Goal: Navigation & Orientation: Understand site structure

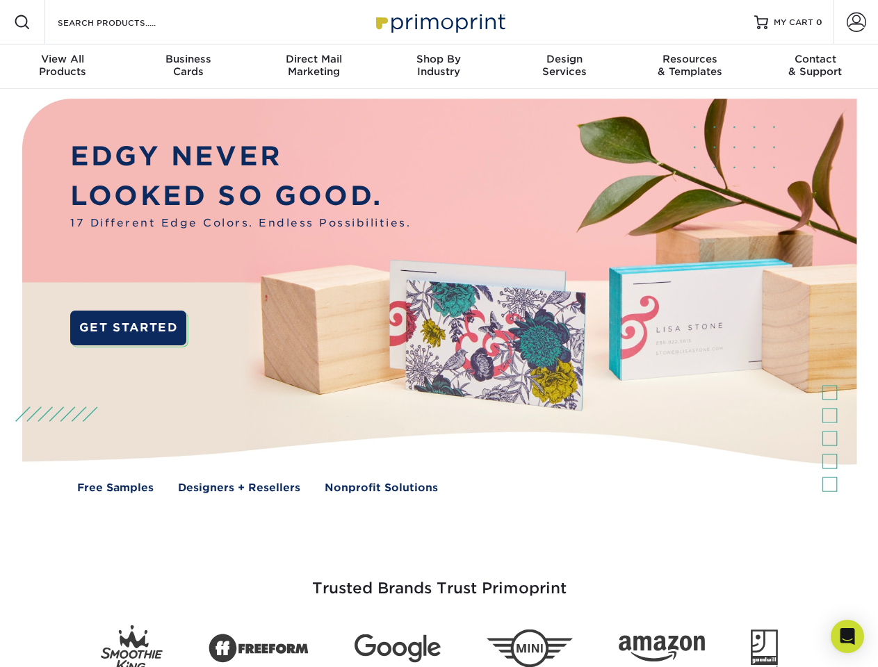
click at [439, 334] on img at bounding box center [438, 306] width 869 height 434
click at [22, 22] on span at bounding box center [22, 22] width 17 height 17
click at [856, 22] on span at bounding box center [856, 22] width 19 height 19
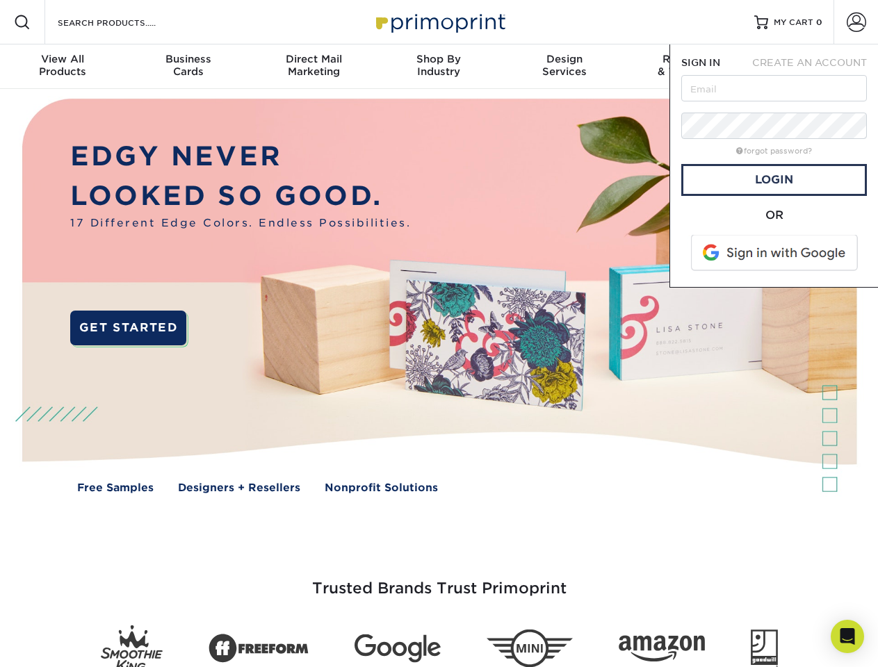
click at [63, 67] on div "View All Products" at bounding box center [62, 65] width 125 height 25
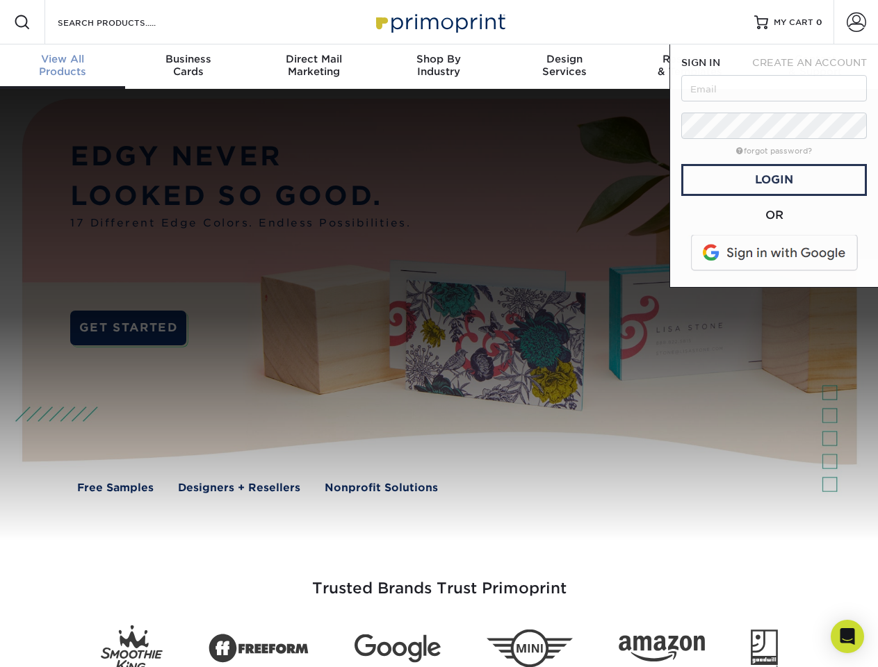
click at [188, 67] on div "Business Cards" at bounding box center [187, 65] width 125 height 25
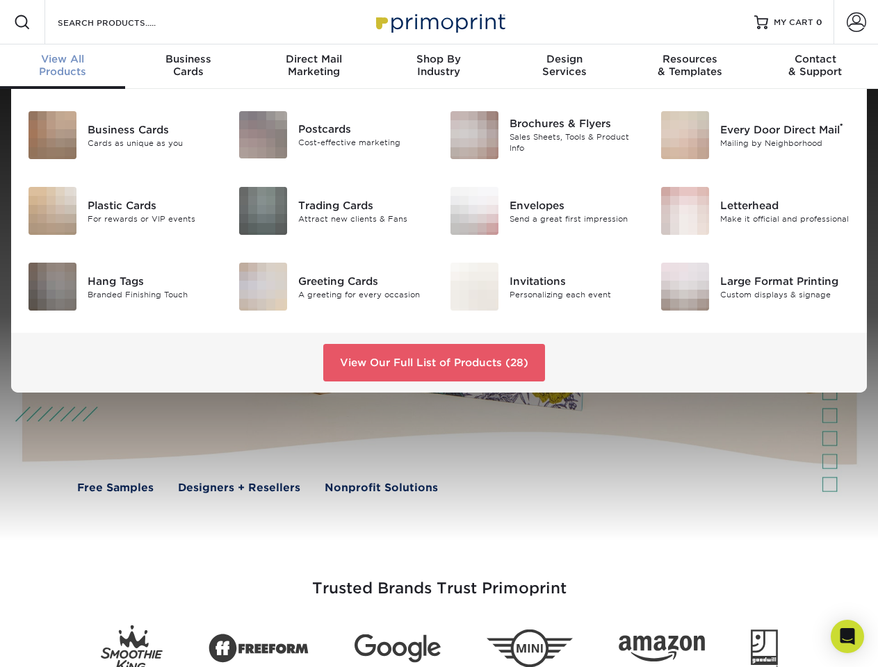
click at [314, 67] on div "Direct Mail Marketing" at bounding box center [313, 65] width 125 height 25
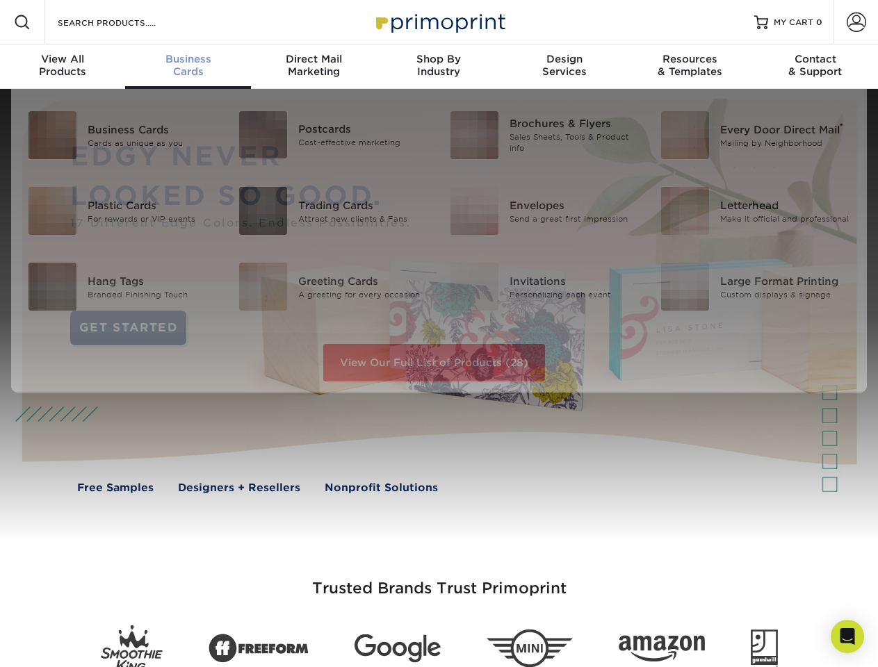
click at [439, 67] on div "Shop By Industry" at bounding box center [438, 65] width 125 height 25
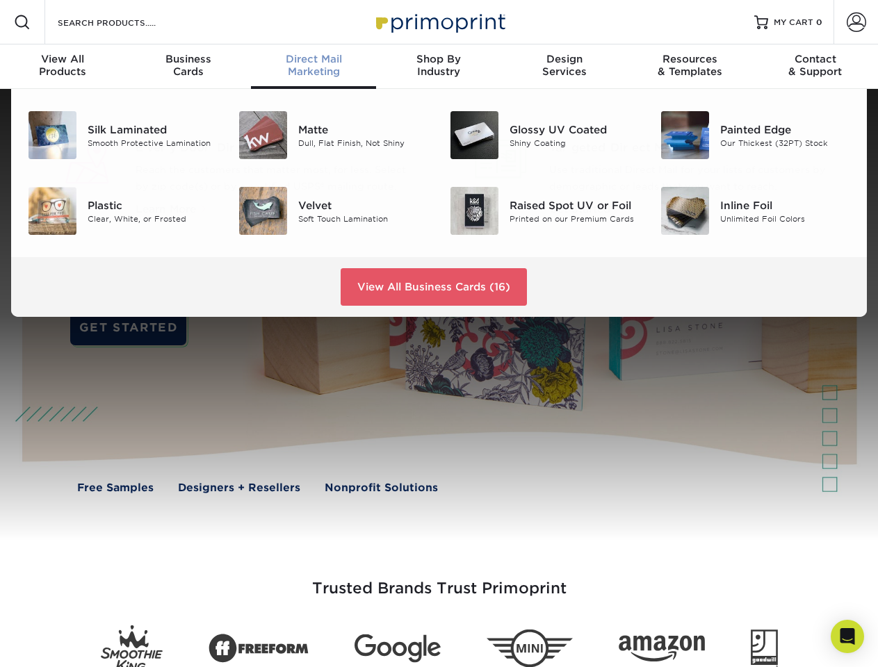
click at [564, 67] on div "Design Services" at bounding box center [564, 65] width 125 height 25
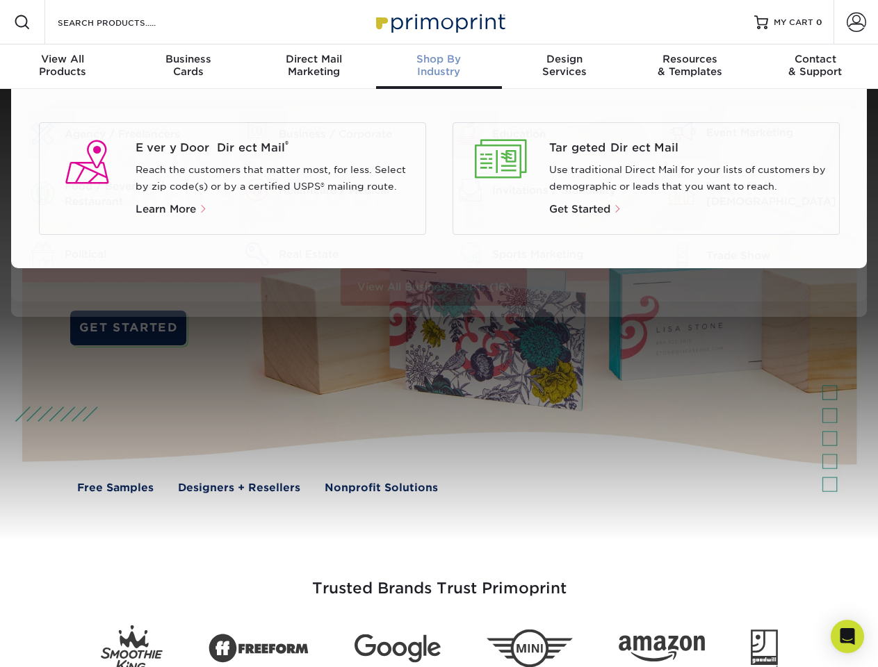
click at [690, 67] on div "Resources & Templates" at bounding box center [689, 65] width 125 height 25
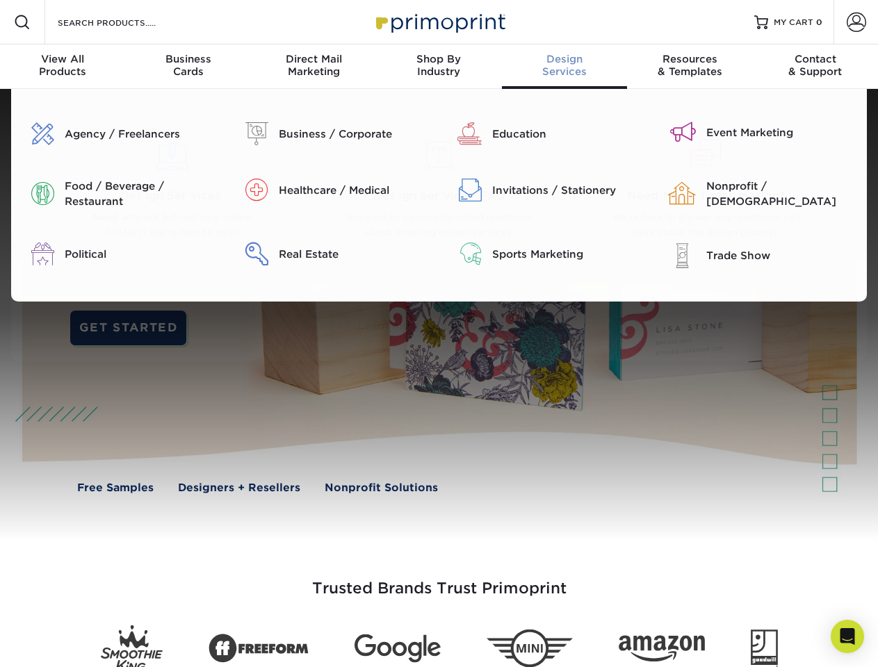
click at [815, 67] on div "Contact & Support" at bounding box center [815, 65] width 125 height 25
